Goal: Check status: Check status

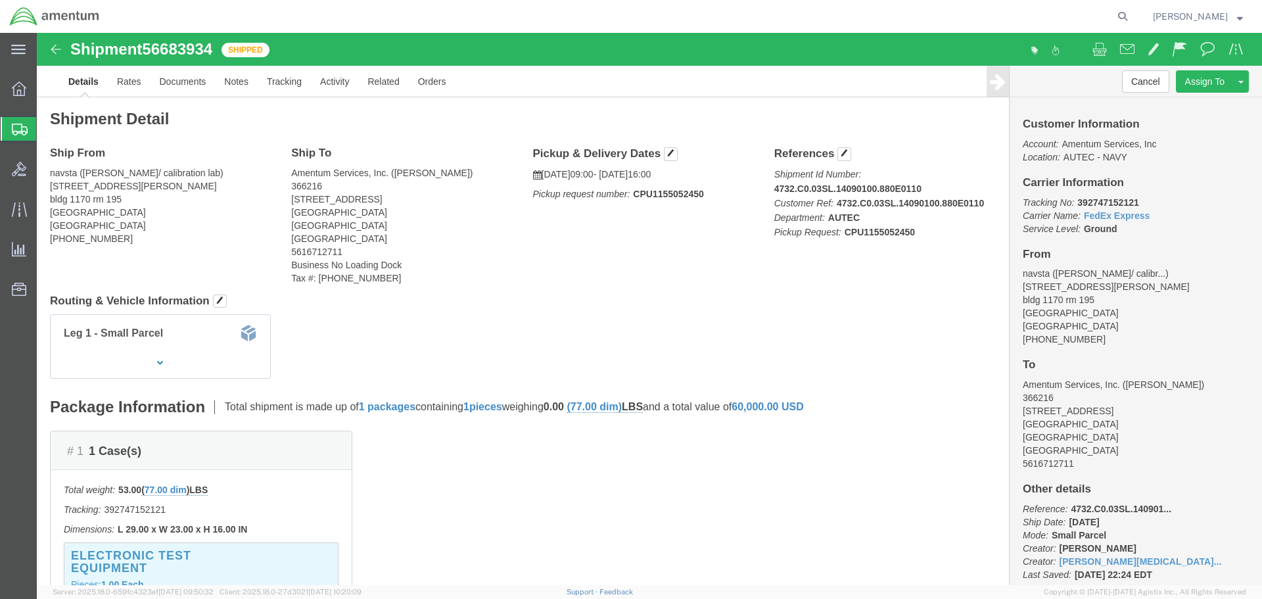
click p "[DATE] 09:00 - [DATE] 16:00"
drag, startPoint x: 598, startPoint y: 159, endPoint x: 663, endPoint y: 158, distance: 64.4
click b "CPU1155052450"
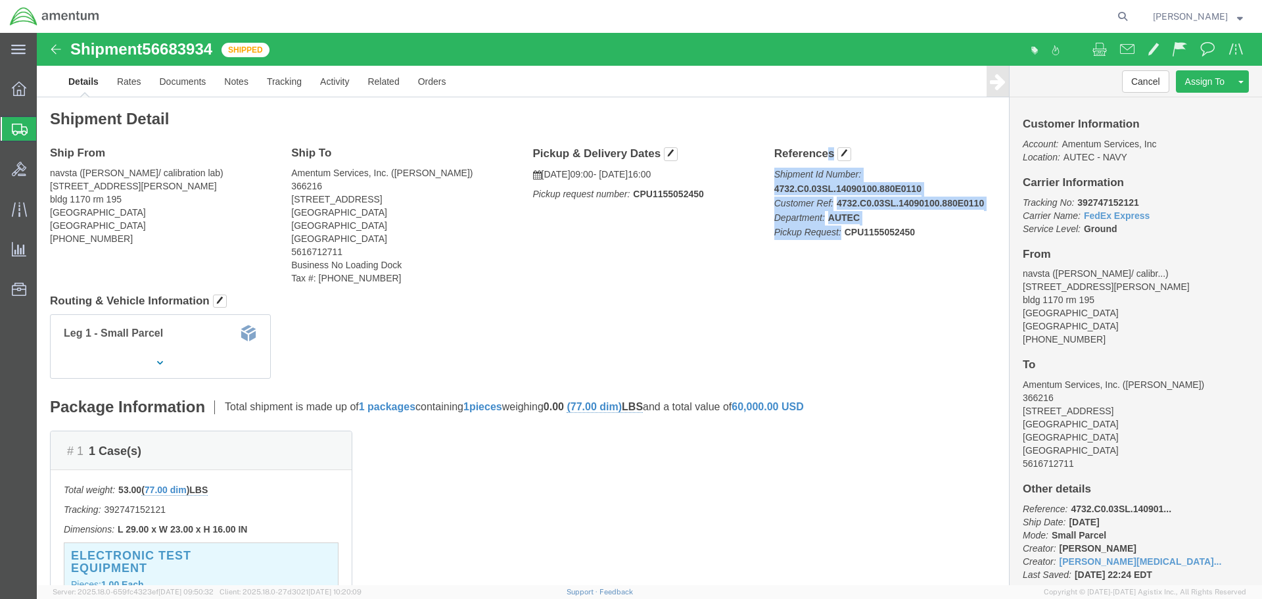
drag, startPoint x: 723, startPoint y: 112, endPoint x: 887, endPoint y: 202, distance: 187.1
click div "Shipment Detail Ship From navsta ([PERSON_NAME]/ calibration lab) [STREET_ADDRE…"
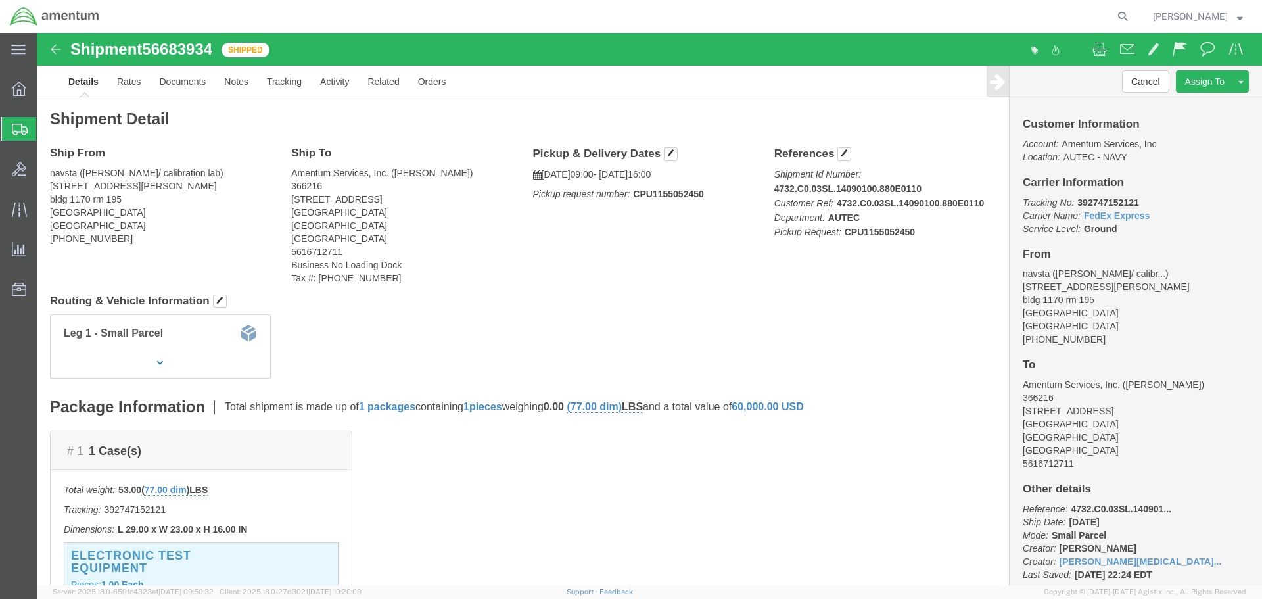
click p "Shipment Id Number: 4732.C0.03SL.14090100.880E0110 Customer Ref: 4732.C0.03SL.1…"
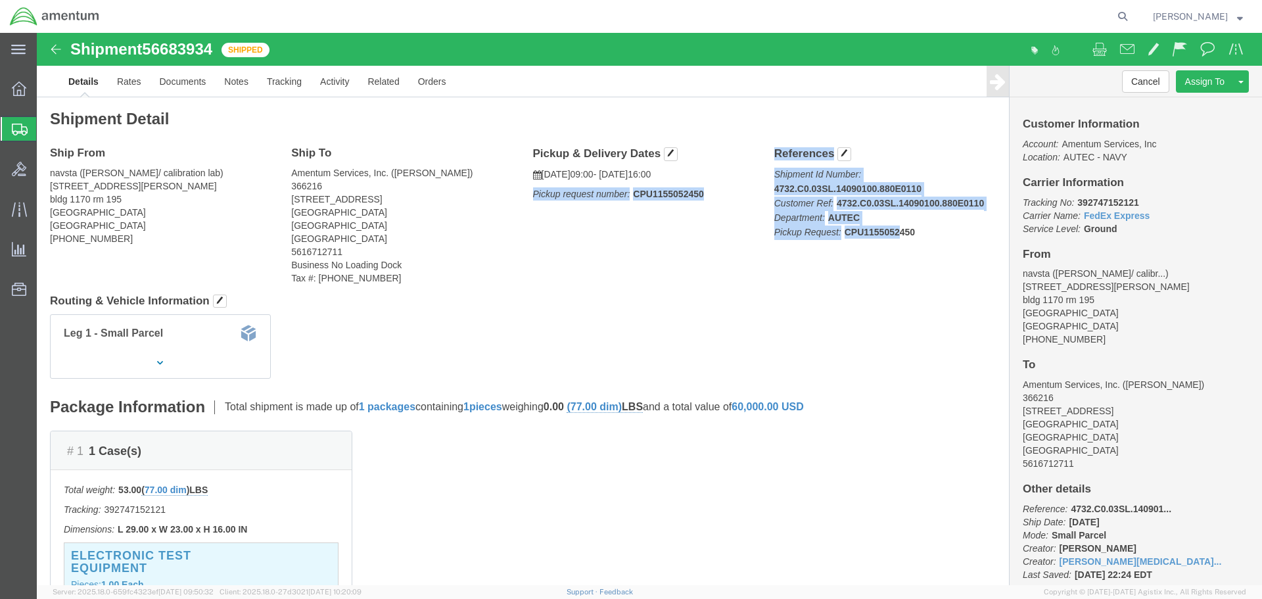
drag, startPoint x: 835, startPoint y: 193, endPoint x: 696, endPoint y: 139, distance: 148.8
click div "Ship From navsta ([PERSON_NAME]/ calibration lab) [STREET_ADDRESS][PERSON_NAME]…"
click p "[DATE] 09:00 - [DATE] 16:00"
